Goal: Check status: Check status

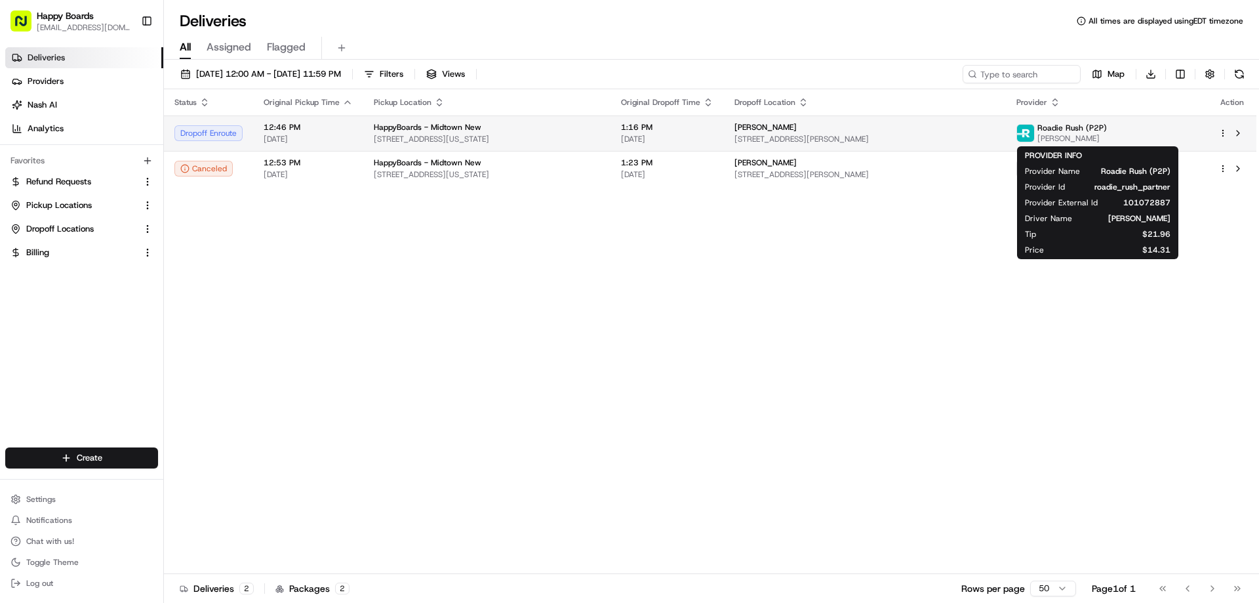
click at [1034, 130] on img at bounding box center [1025, 133] width 17 height 17
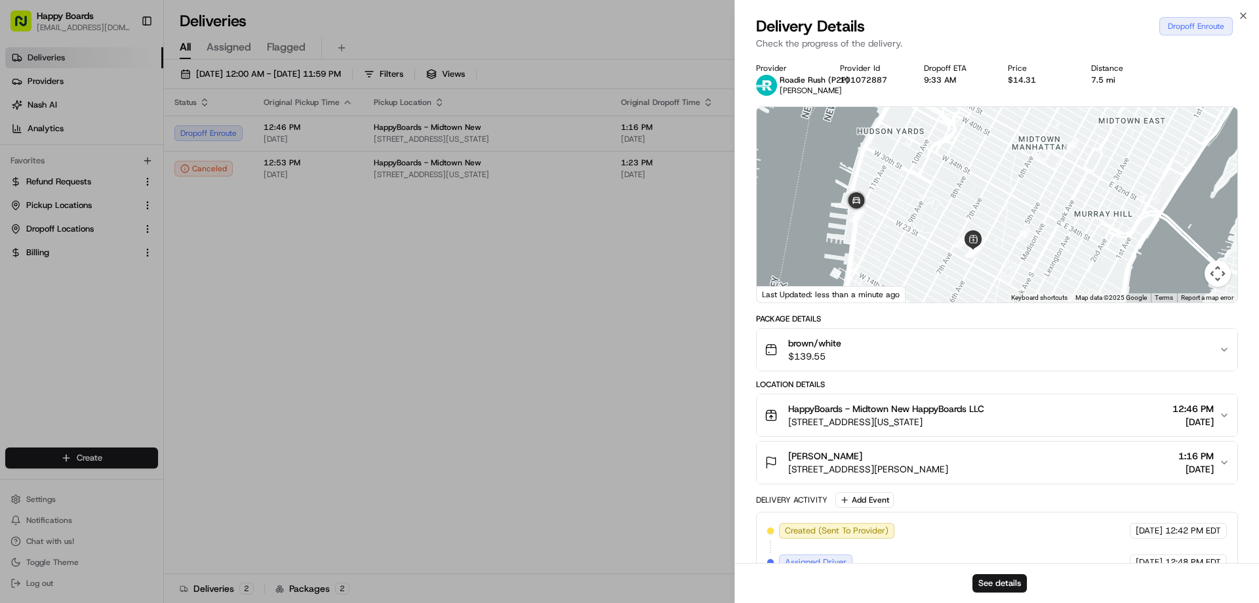
drag, startPoint x: 971, startPoint y: 229, endPoint x: 1078, endPoint y: 211, distance: 108.4
click at [1078, 211] on div at bounding box center [997, 204] width 481 height 195
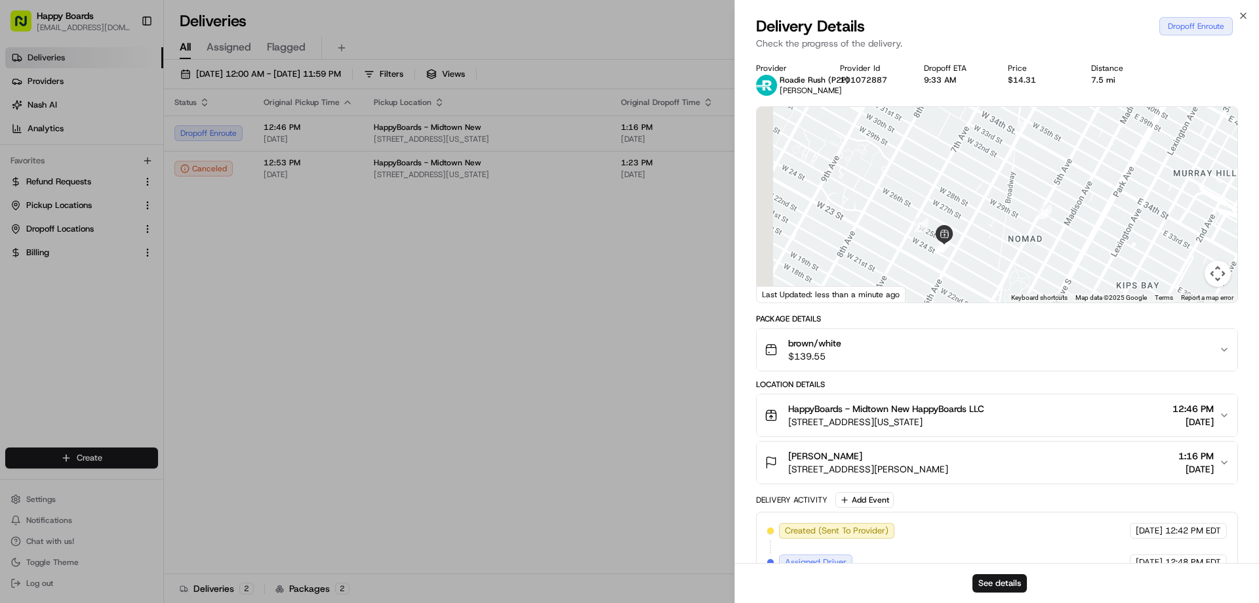
drag, startPoint x: 1039, startPoint y: 161, endPoint x: 1100, endPoint y: 146, distance: 63.0
click at [1099, 146] on div at bounding box center [997, 204] width 481 height 195
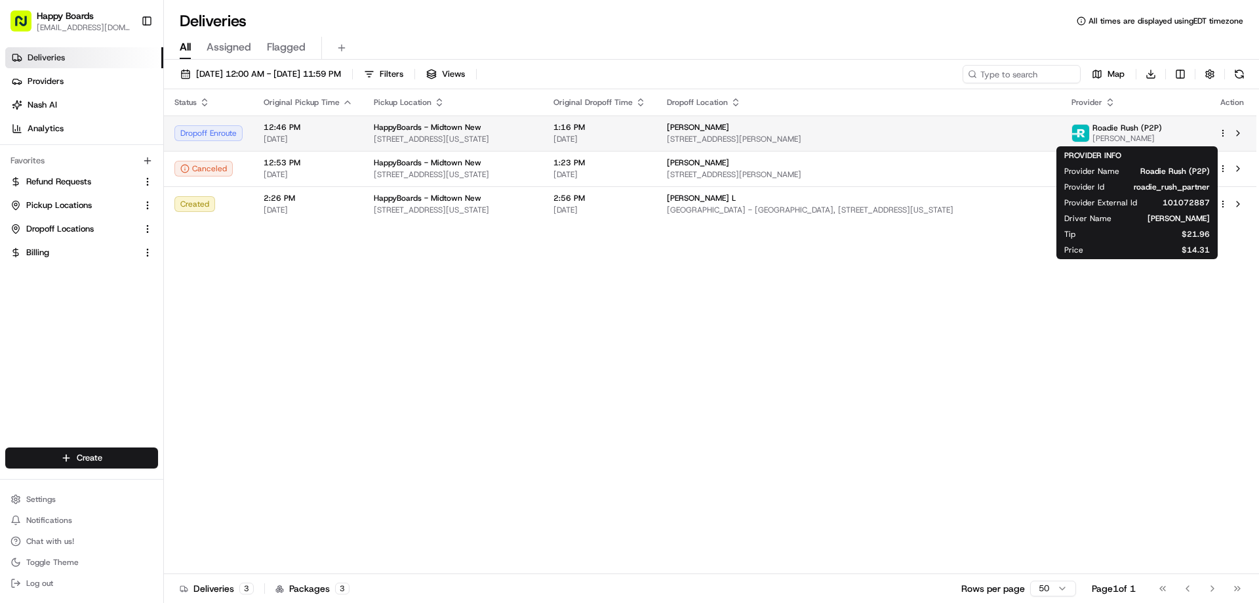
click at [1127, 132] on span "Roadie Rush (P2P)" at bounding box center [1128, 128] width 70 height 10
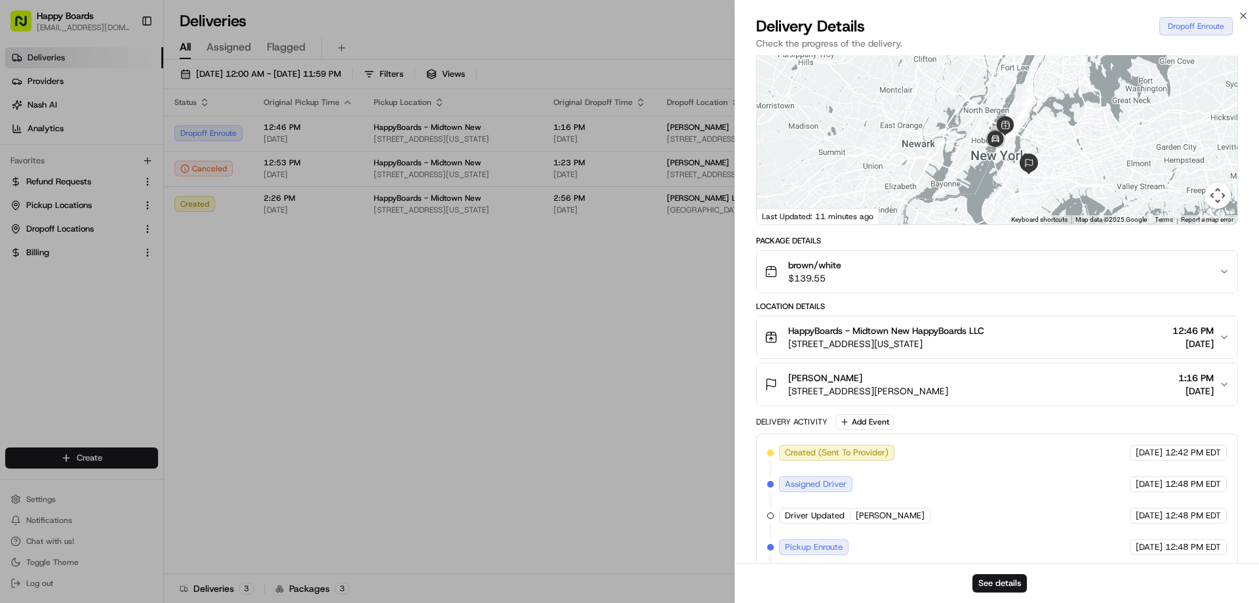
scroll to position [184, 0]
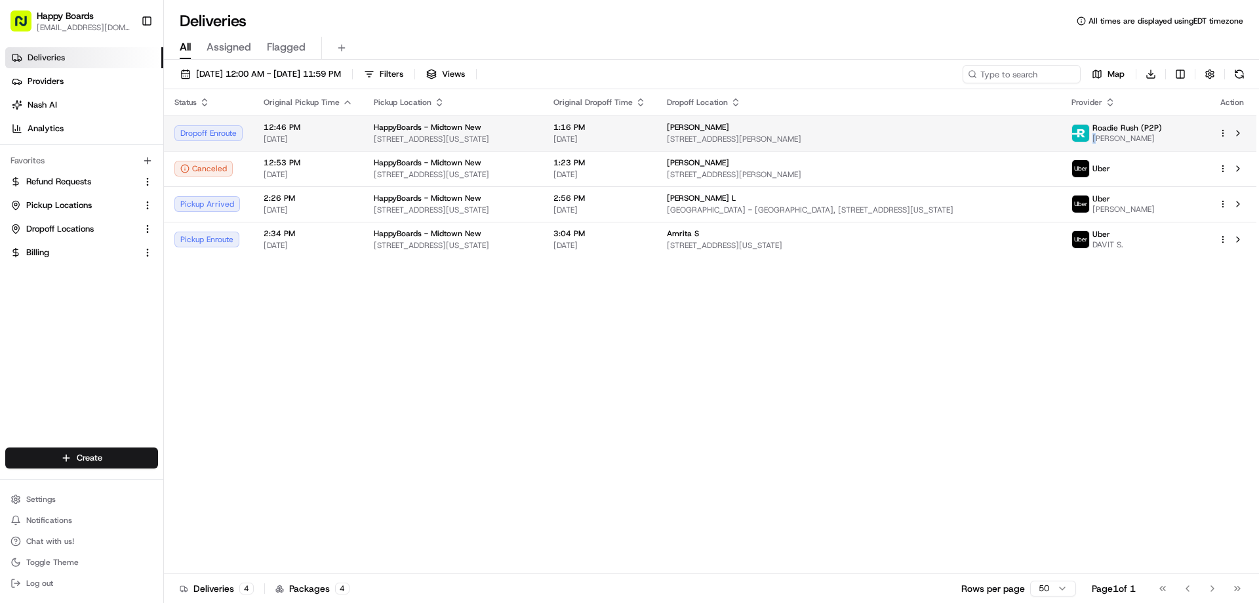
click at [1113, 134] on span "[PERSON_NAME]" at bounding box center [1128, 138] width 70 height 10
click at [1090, 131] on img at bounding box center [1080, 133] width 17 height 17
click at [1137, 127] on span "Roadie Rush (P2P)" at bounding box center [1128, 128] width 70 height 10
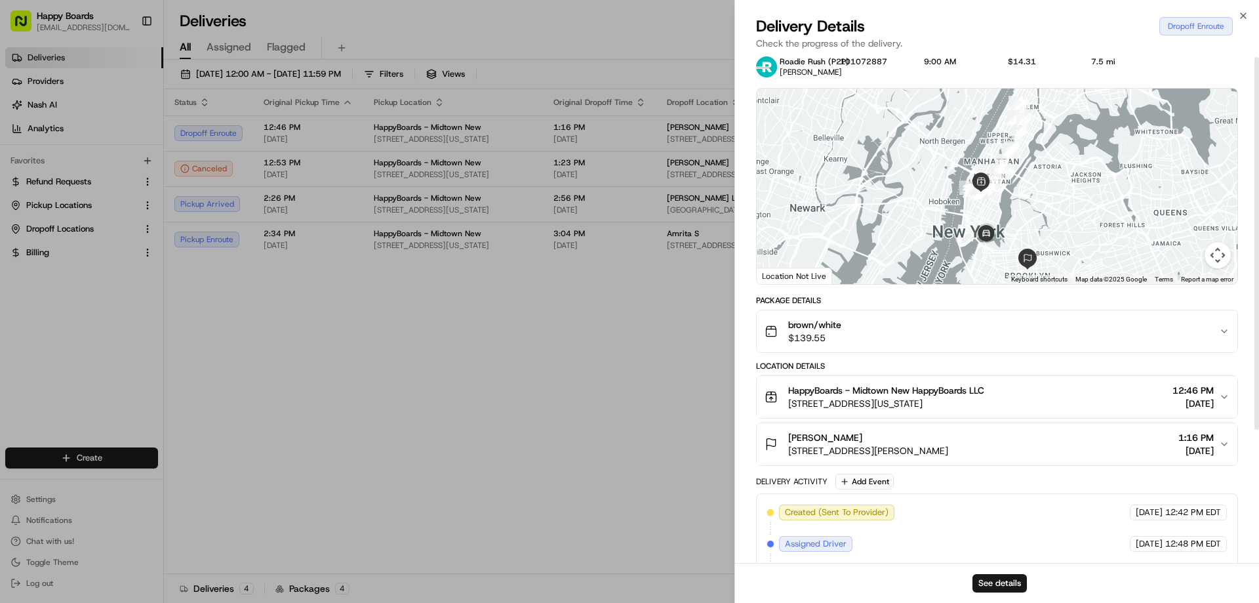
scroll to position [0, 0]
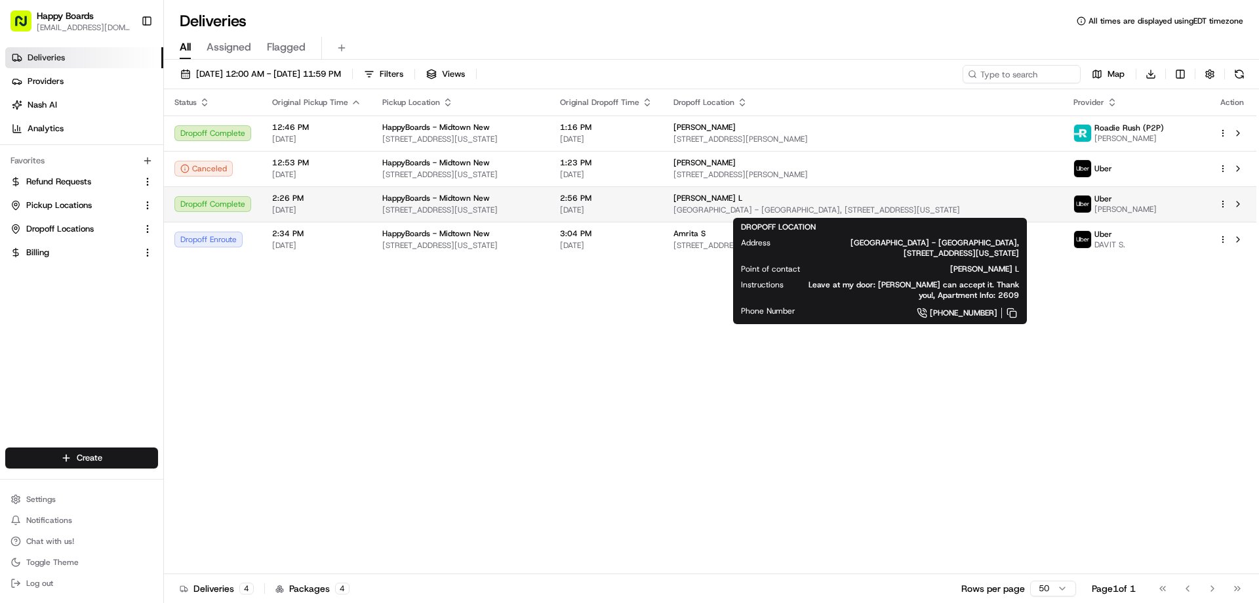
click at [697, 195] on span "[PERSON_NAME] L" at bounding box center [708, 198] width 69 height 10
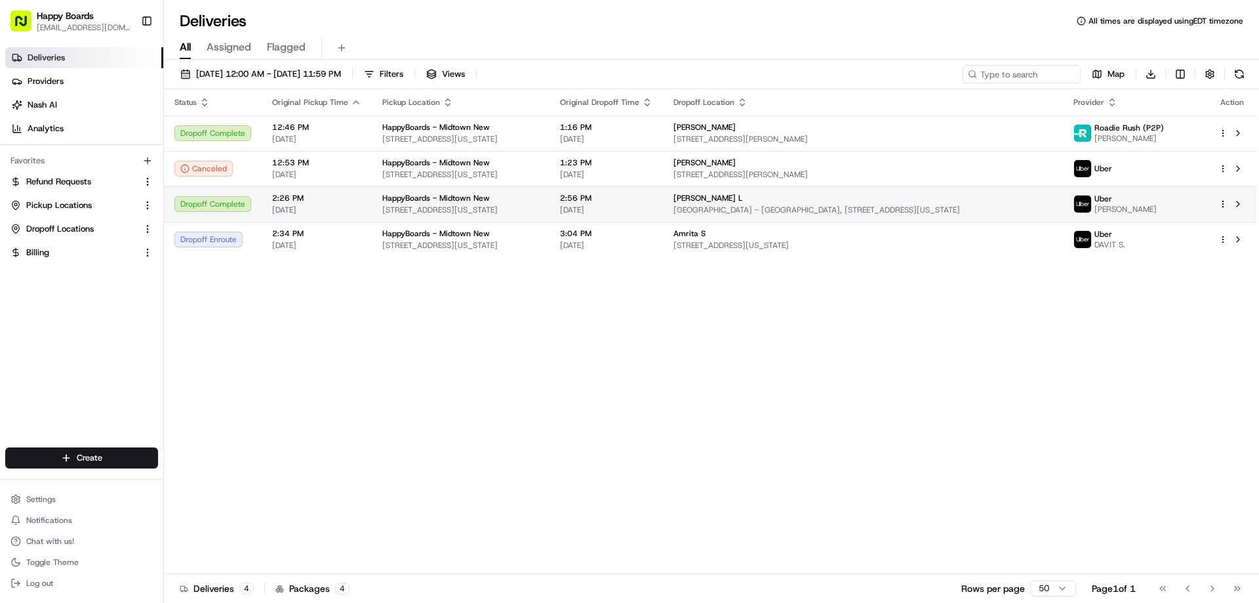
click at [720, 199] on span "[PERSON_NAME] L" at bounding box center [708, 198] width 69 height 10
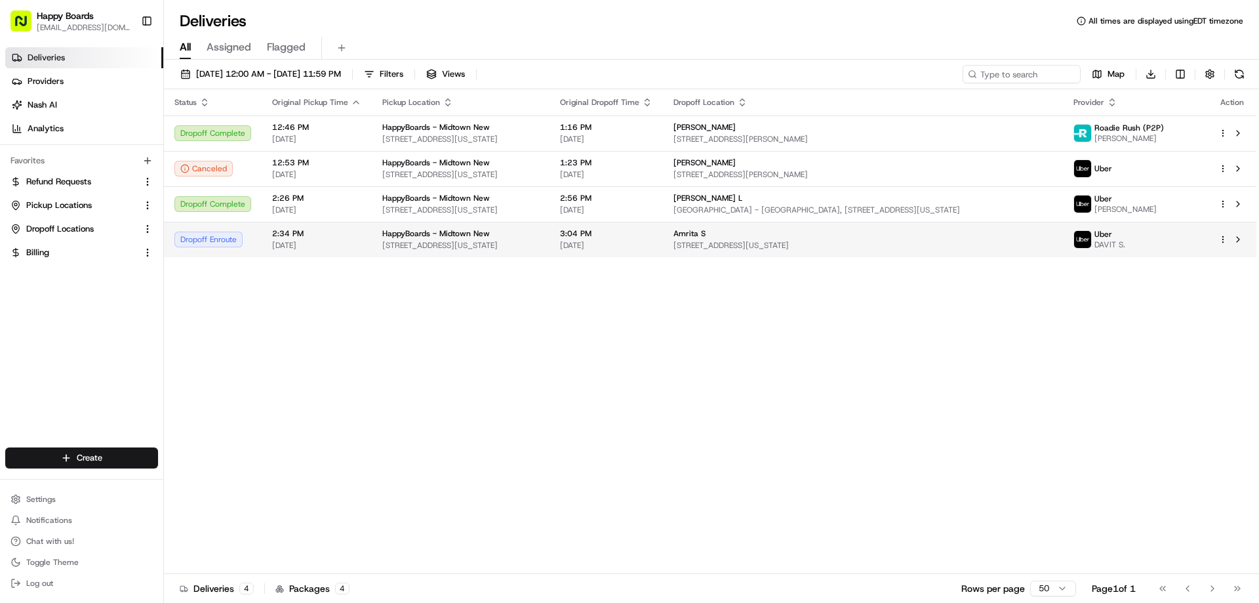
click at [741, 236] on div "Amrita S" at bounding box center [863, 233] width 379 height 10
